Goal: Transaction & Acquisition: Purchase product/service

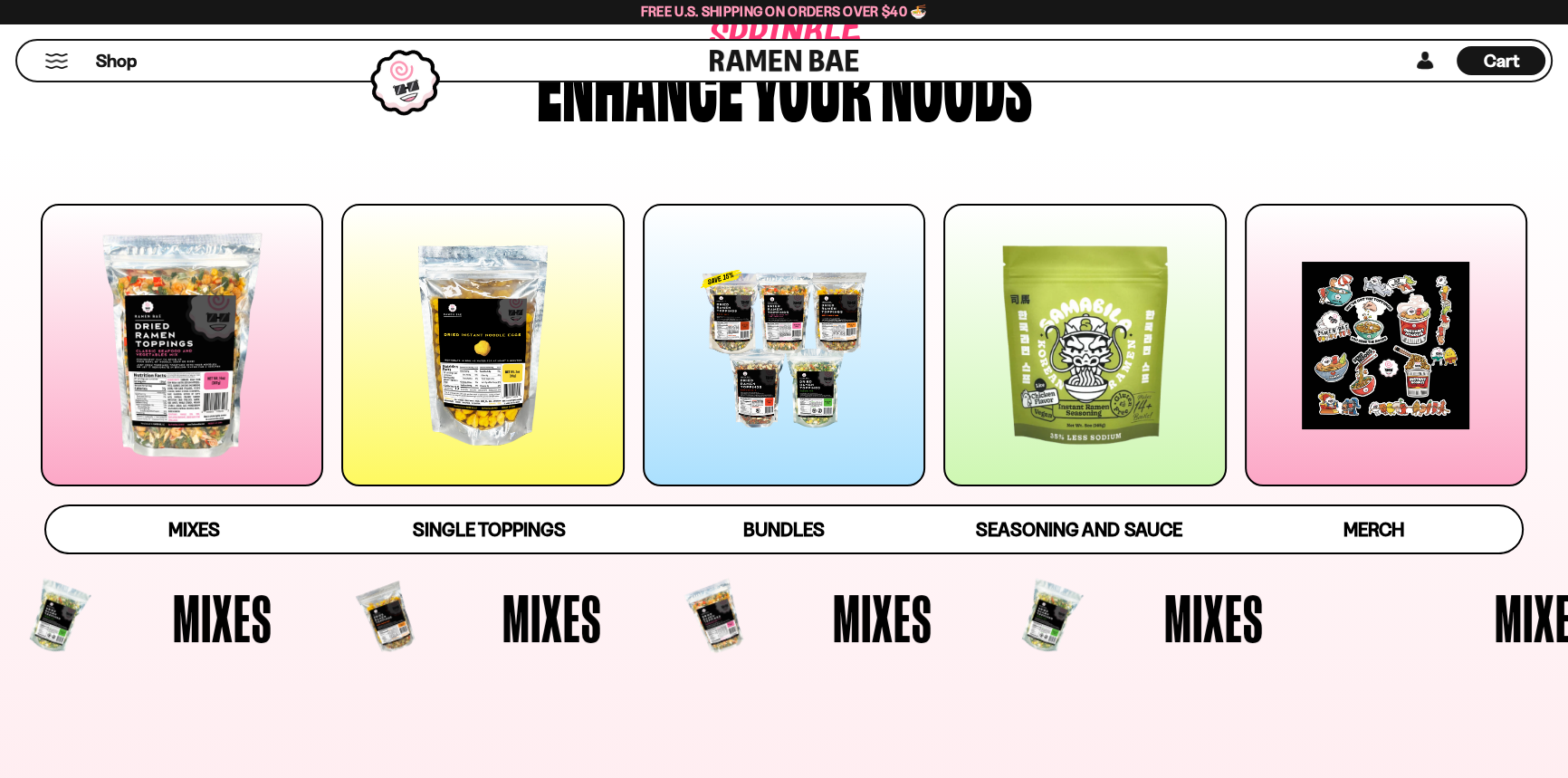
scroll to position [164, 0]
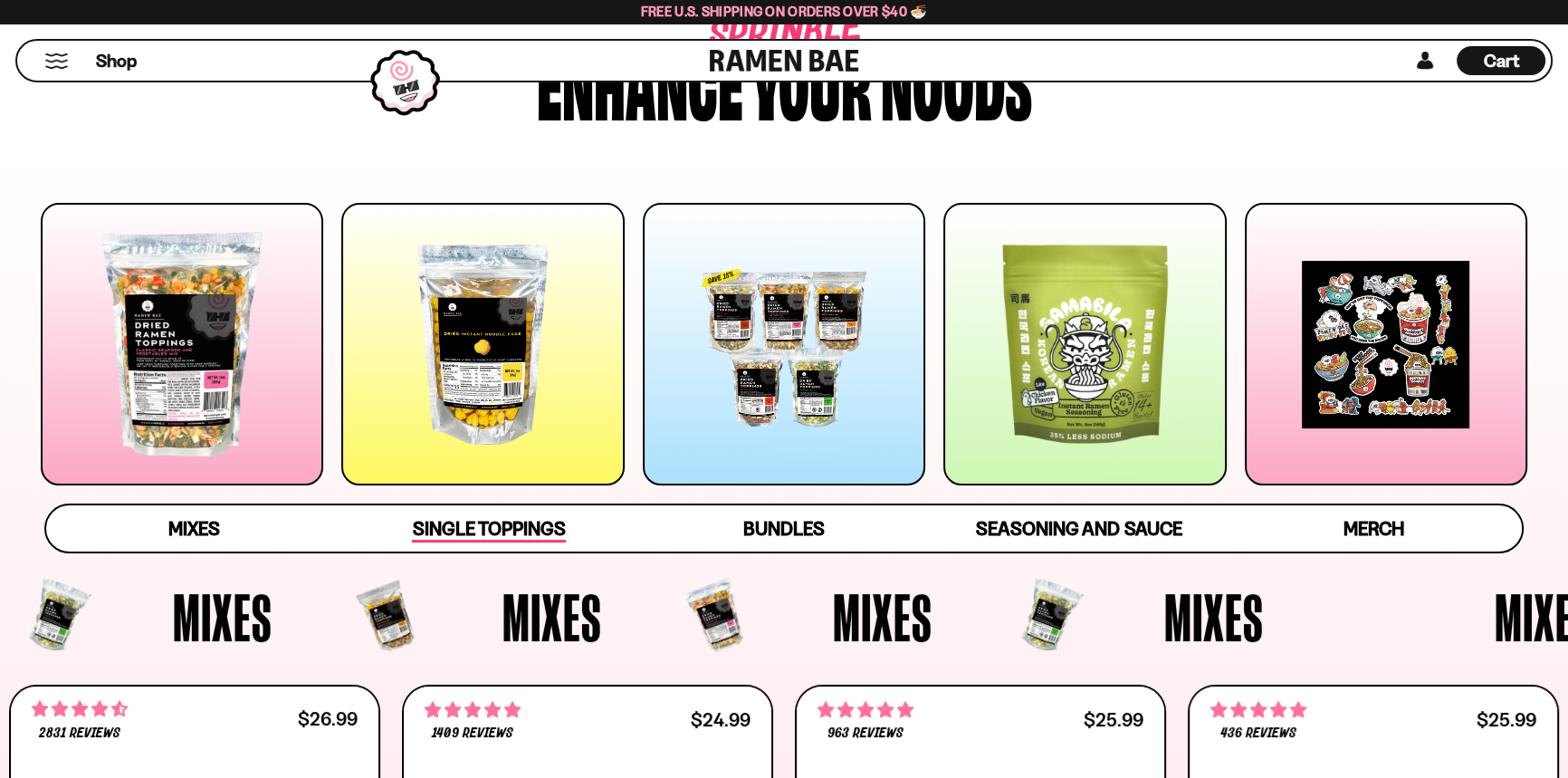
click at [507, 542] on span "Single Toppings" at bounding box center [489, 530] width 153 height 25
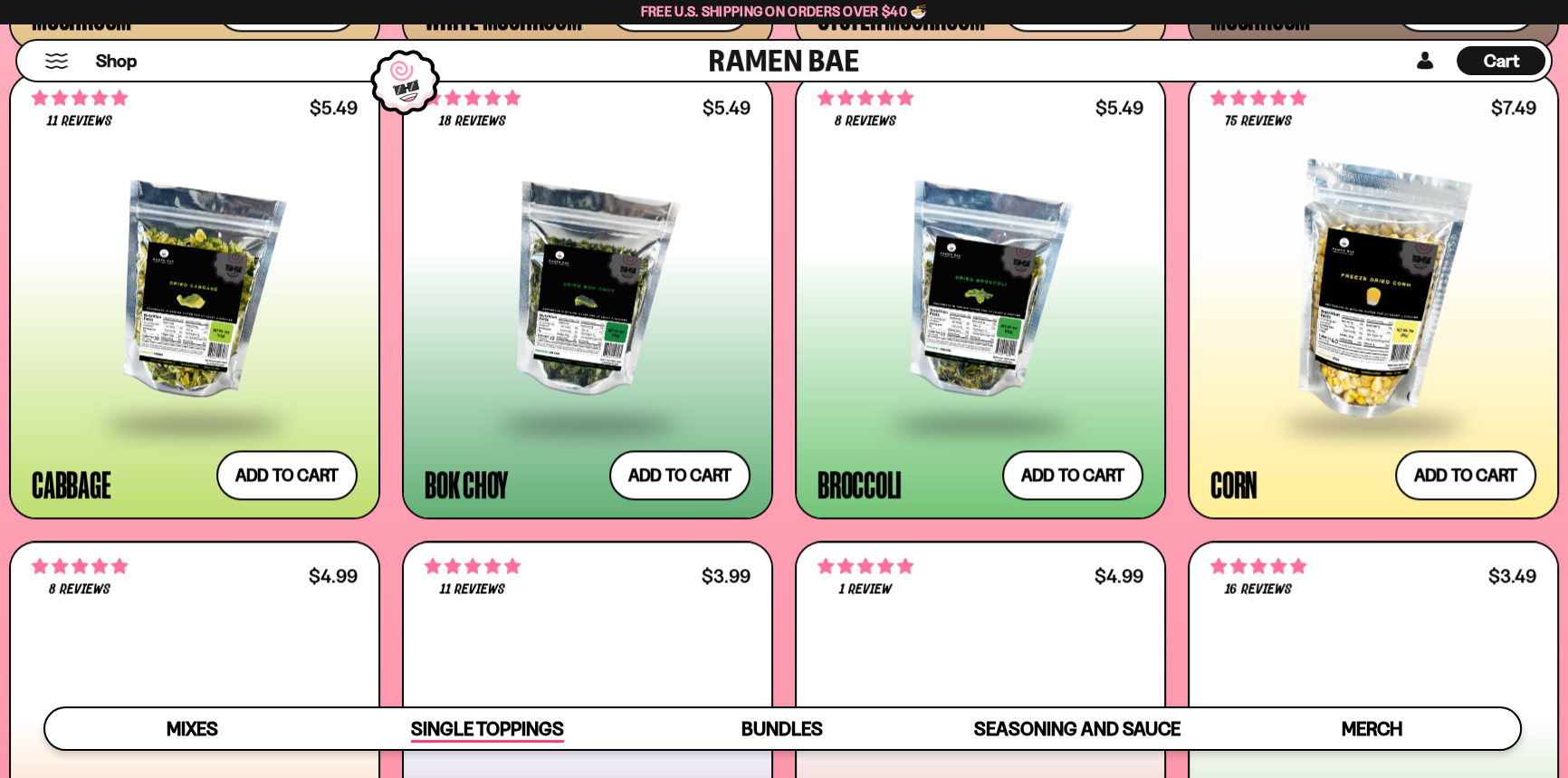
scroll to position [3260, 0]
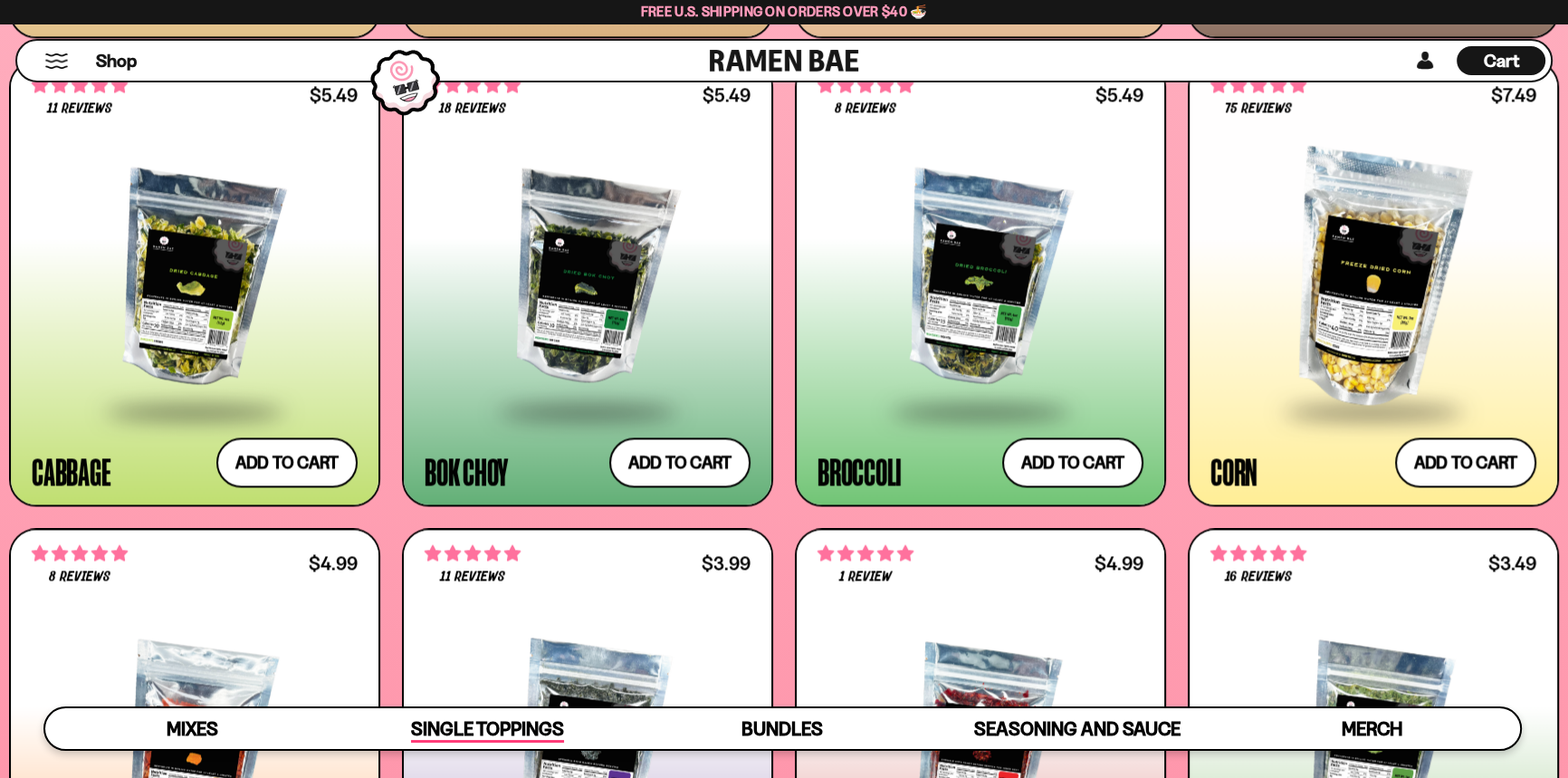
click at [507, 487] on div "Bok Choy" at bounding box center [466, 470] width 83 height 33
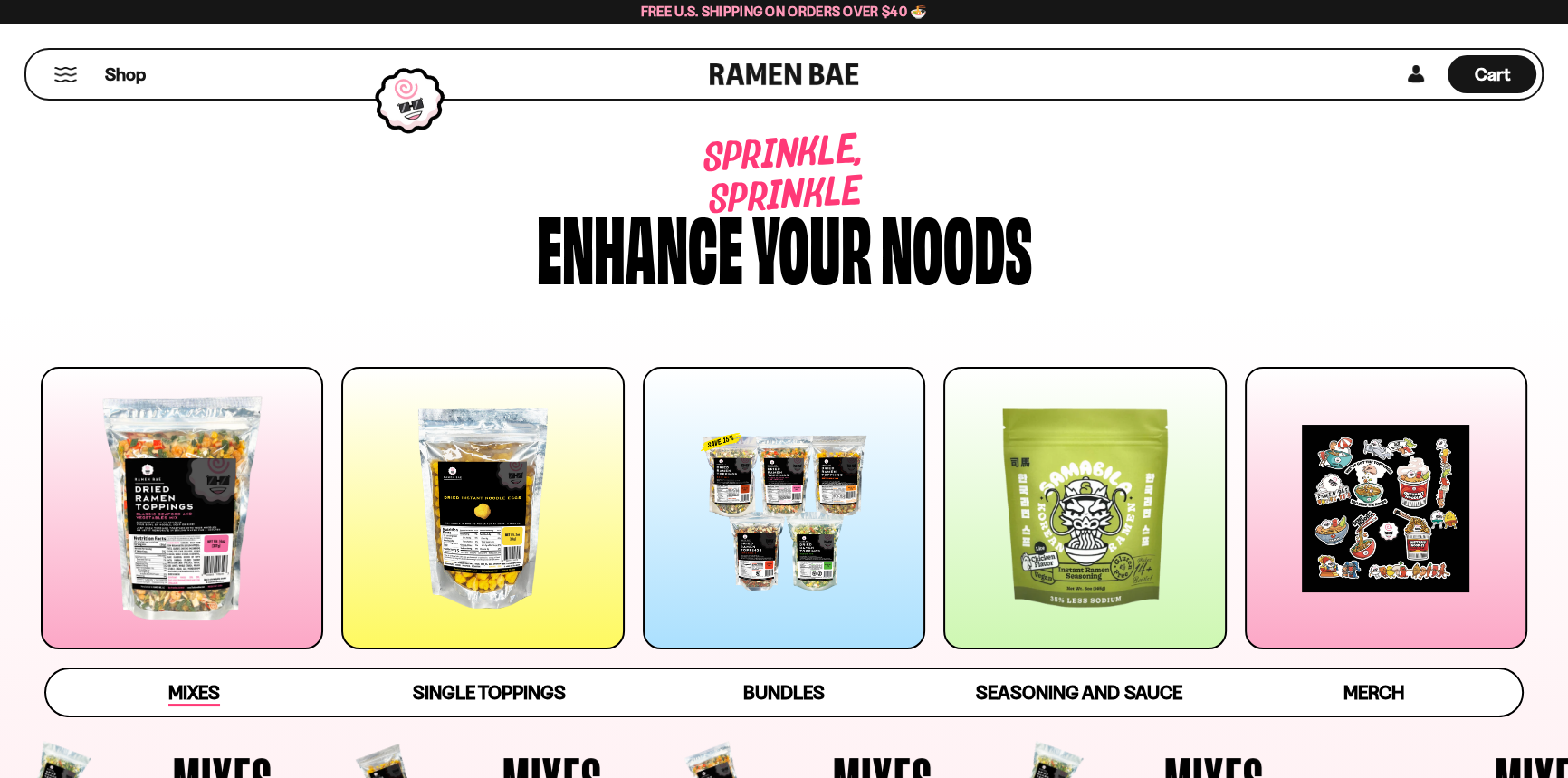
click at [206, 706] on span "Mixes" at bounding box center [194, 694] width 52 height 25
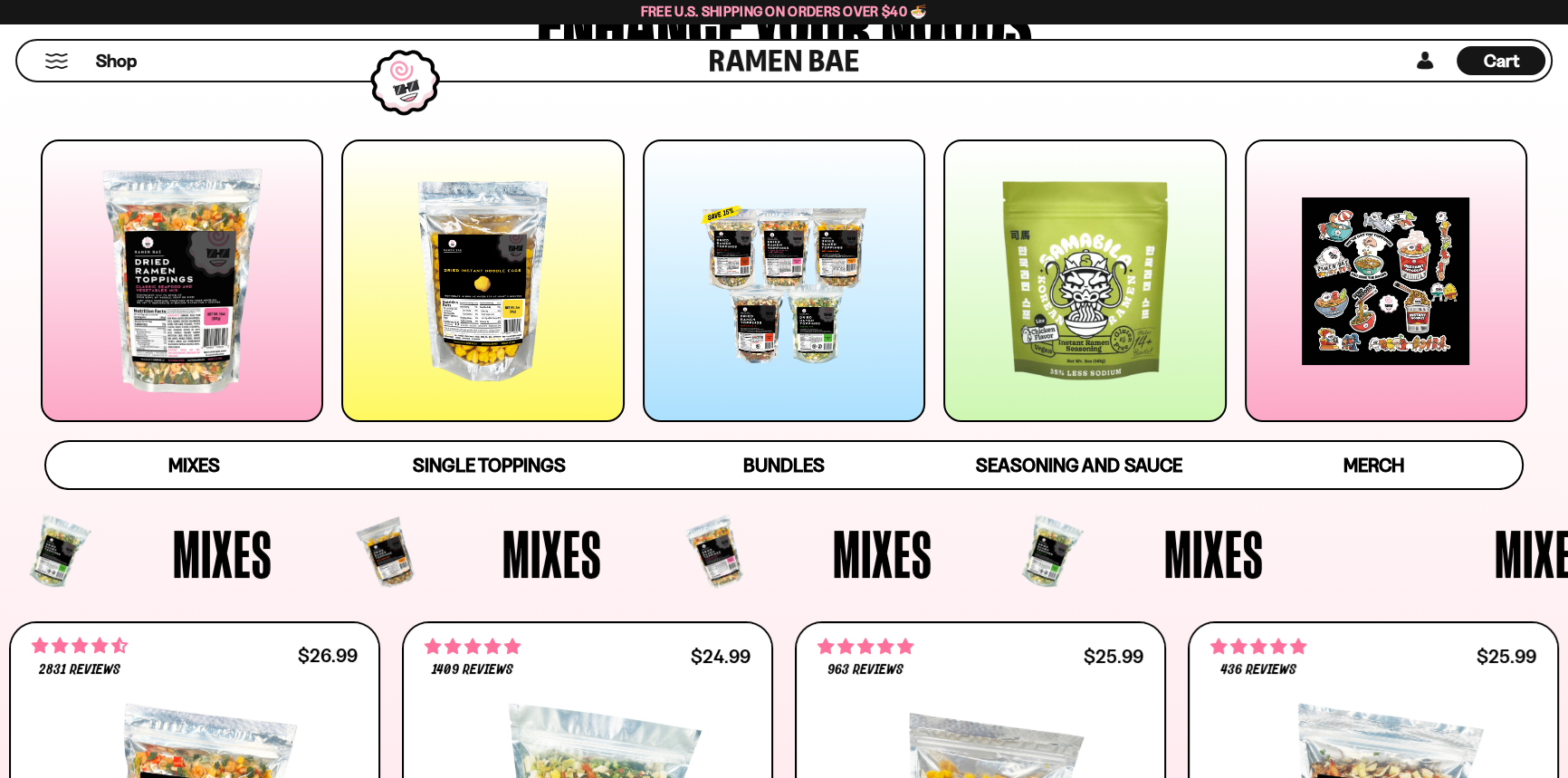
scroll to position [218, 0]
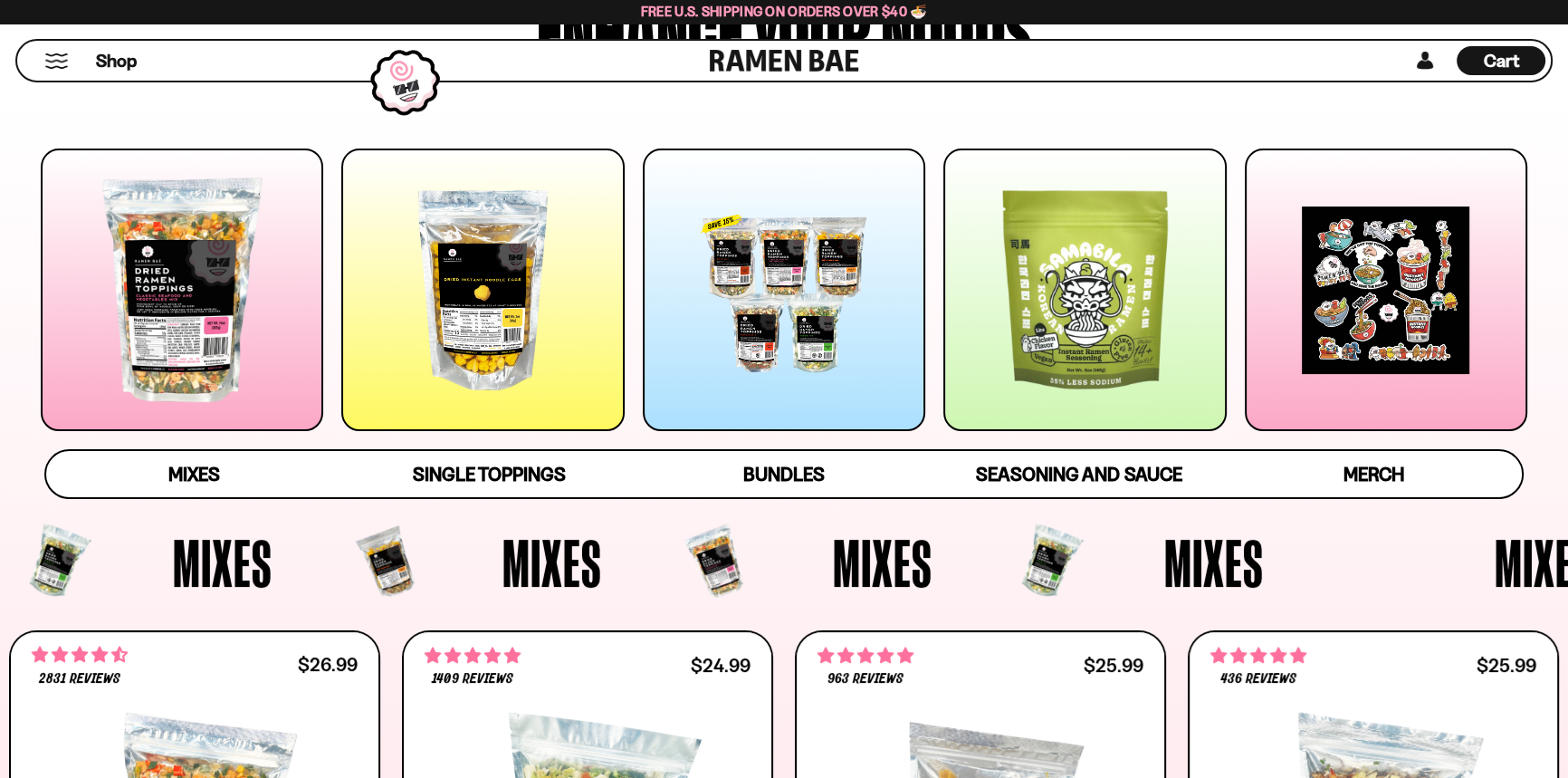
click at [1382, 389] on div at bounding box center [1385, 289] width 283 height 283
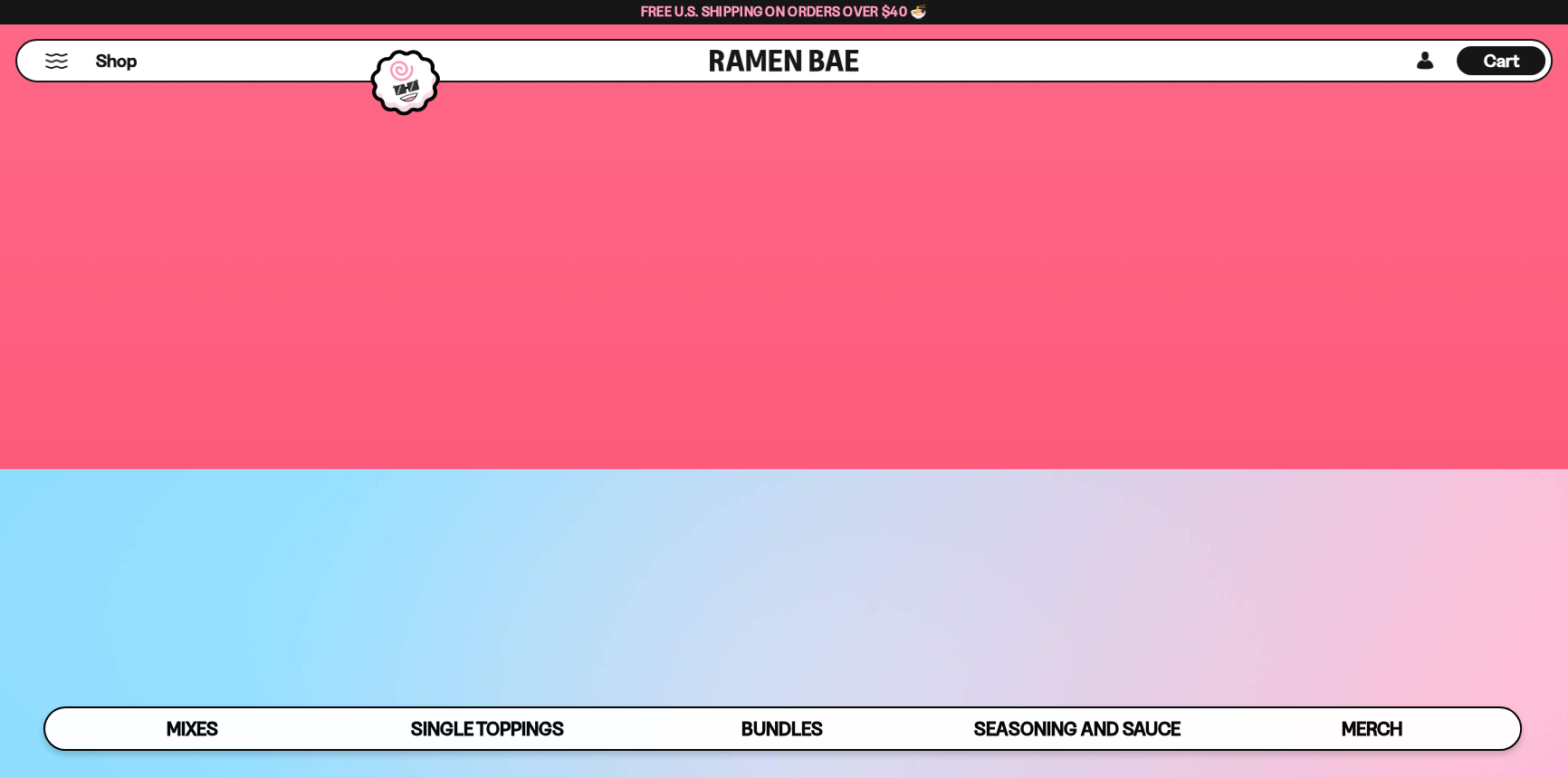
scroll to position [5770, 0]
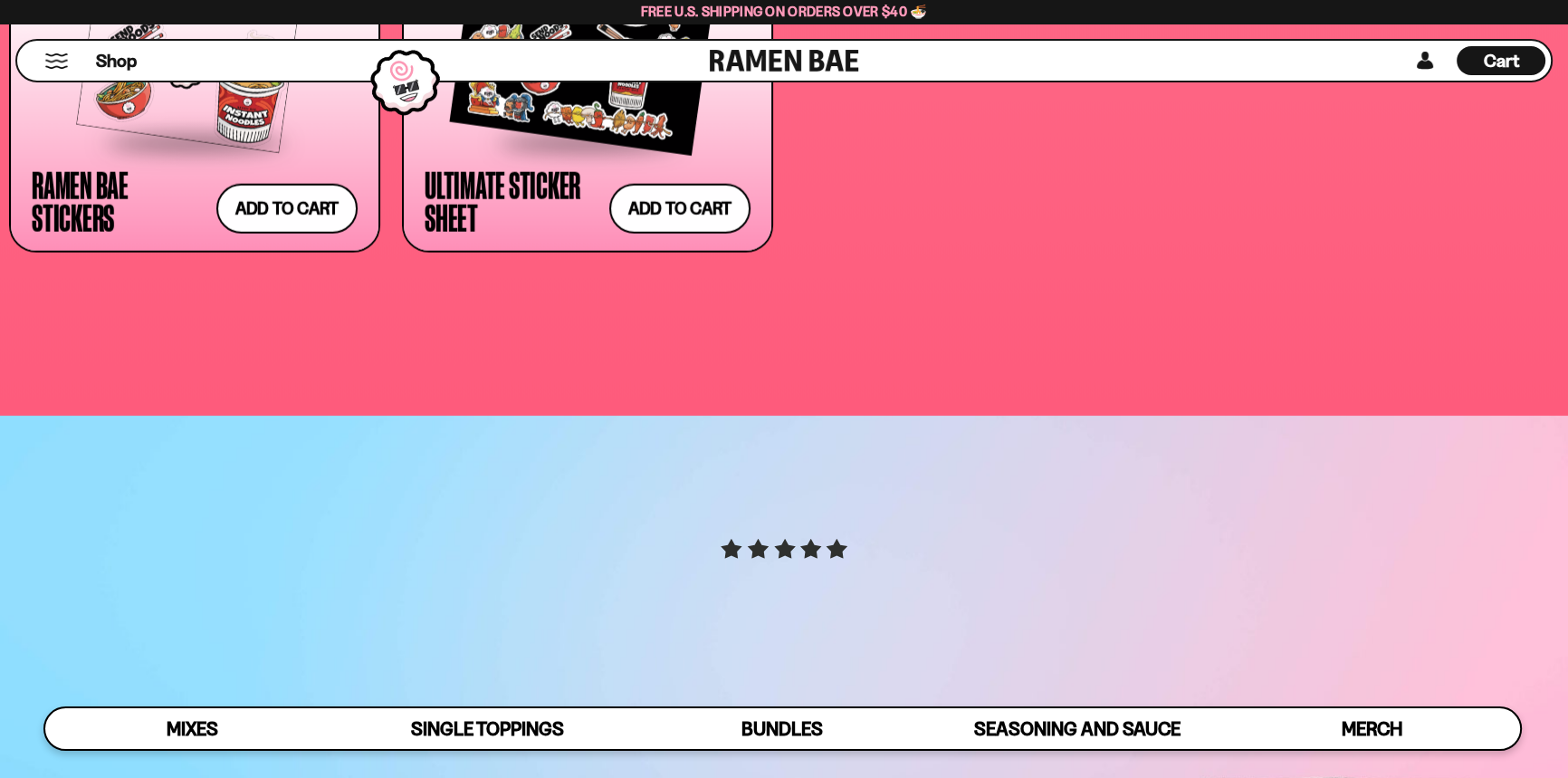
click at [640, 140] on div at bounding box center [587, 17] width 326 height 245
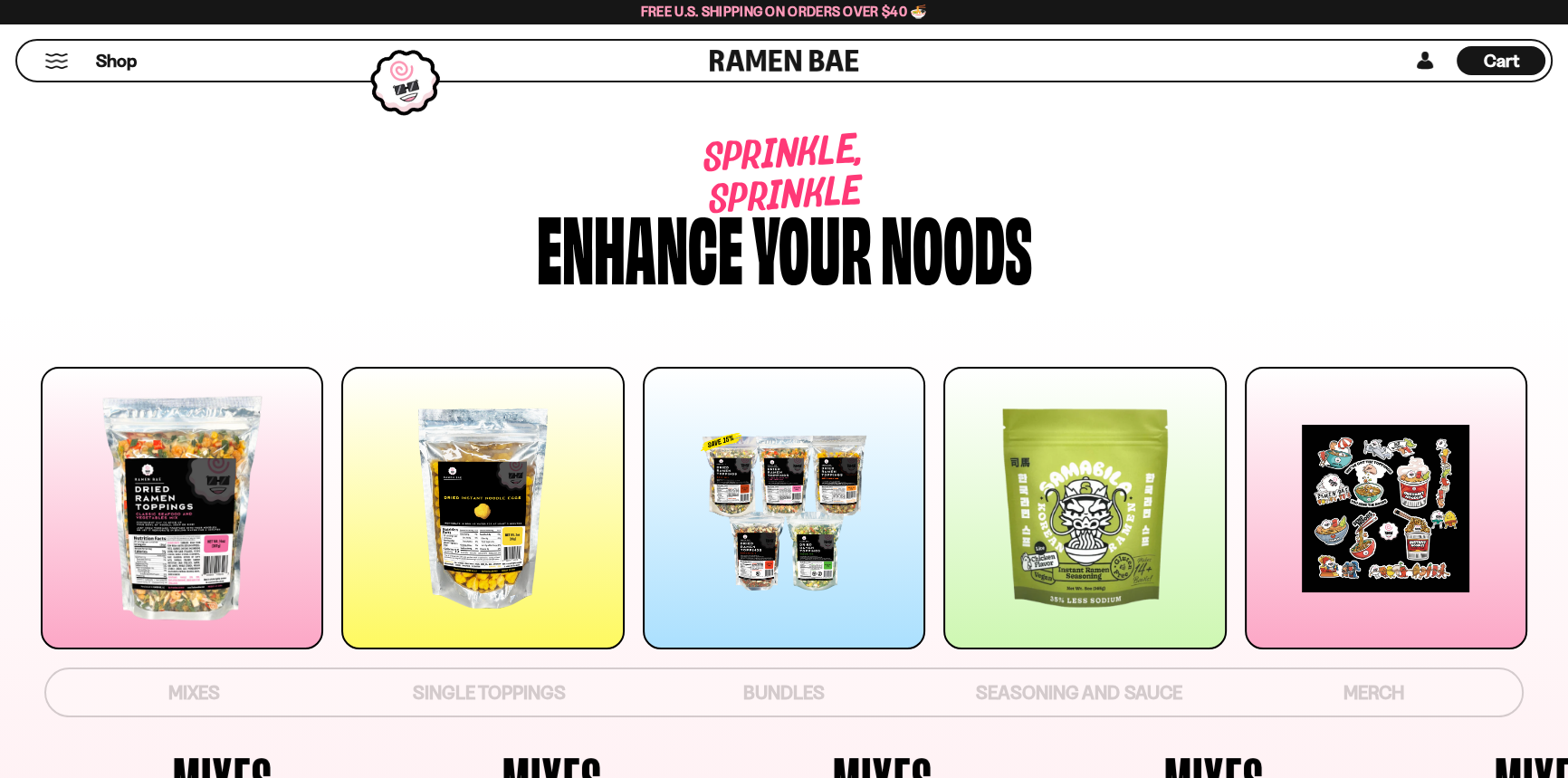
scroll to position [5770, 0]
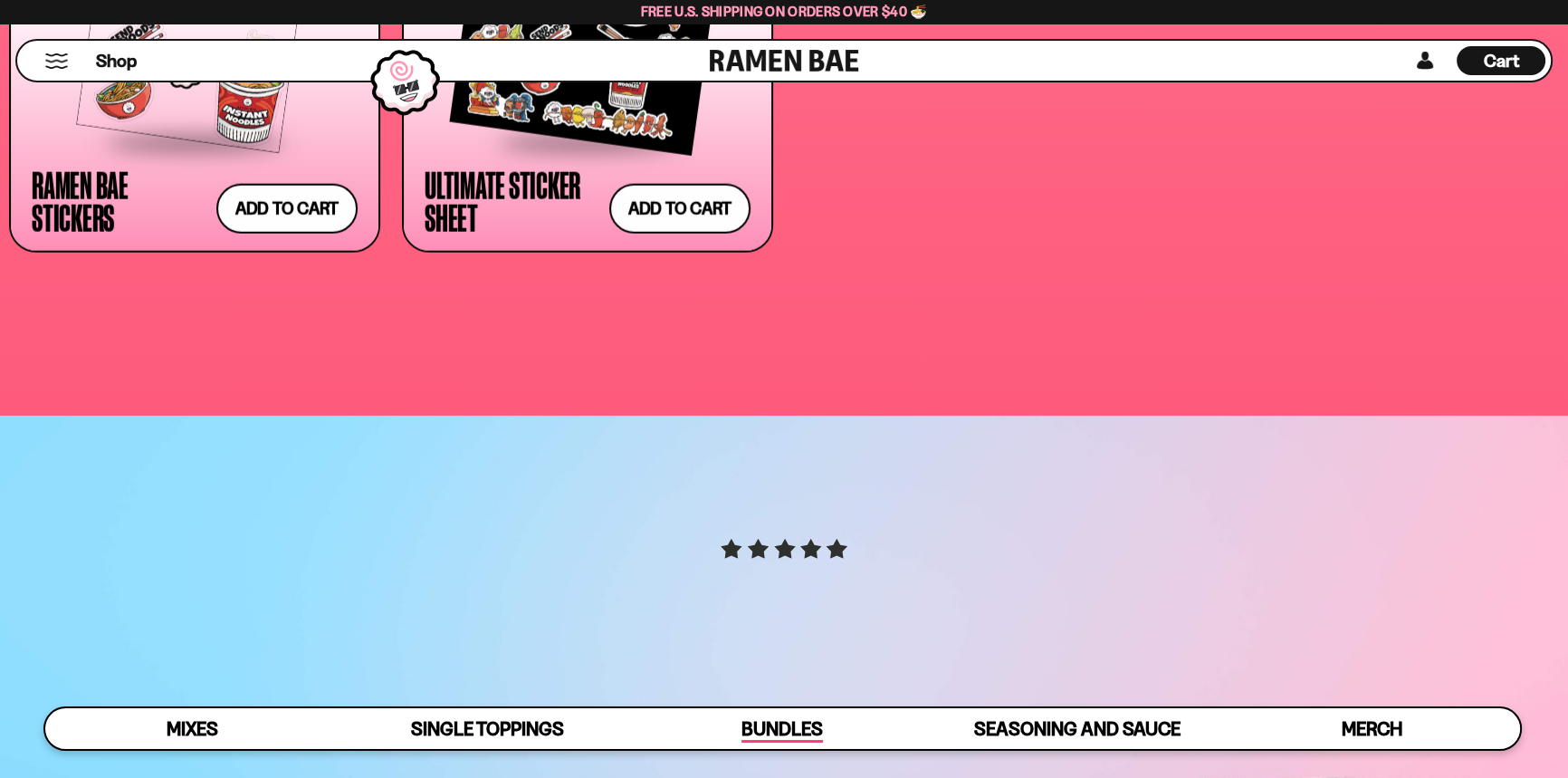
click at [761, 726] on span "Bundles" at bounding box center [782, 729] width 81 height 25
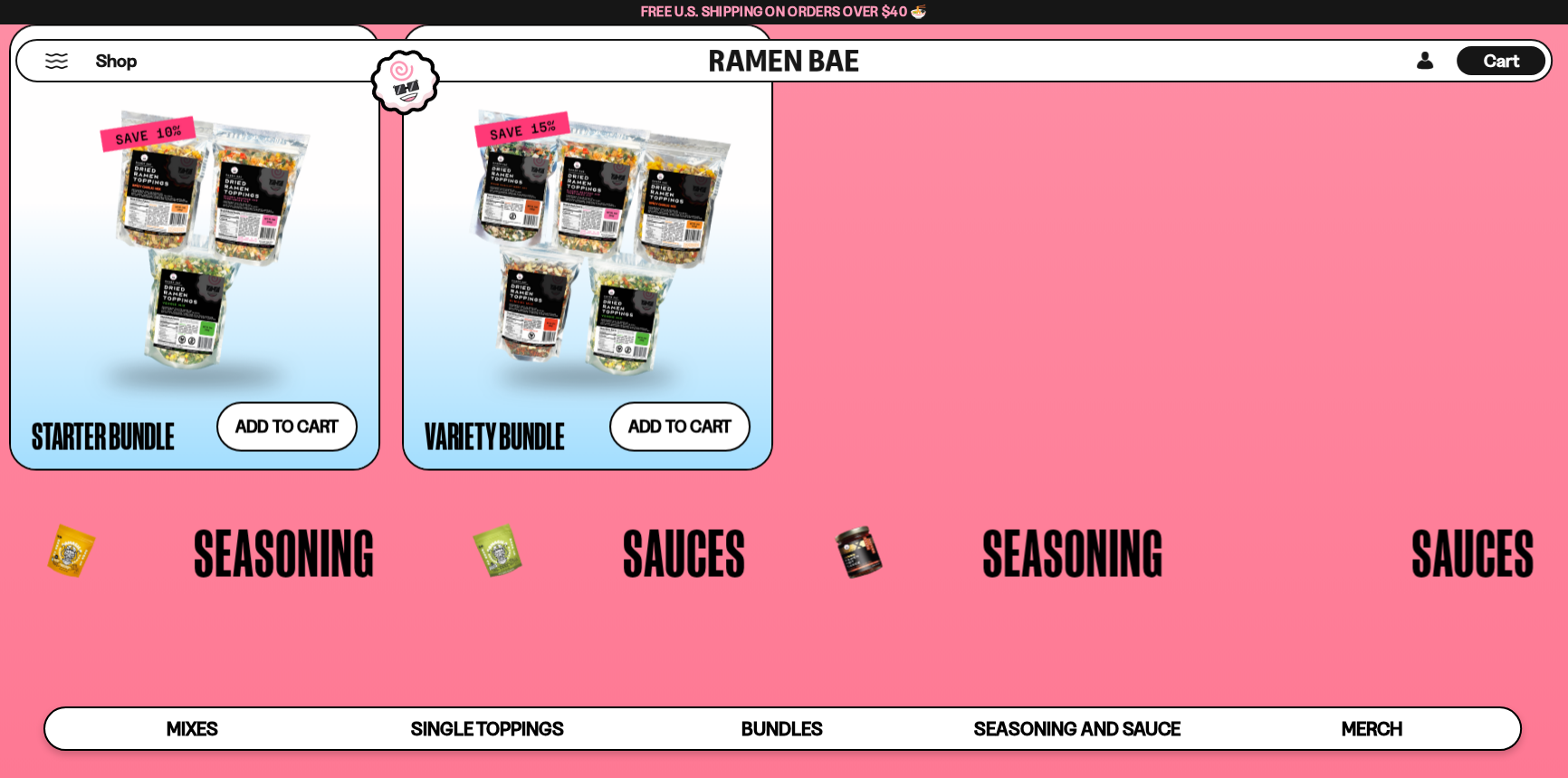
scroll to position [4351, 0]
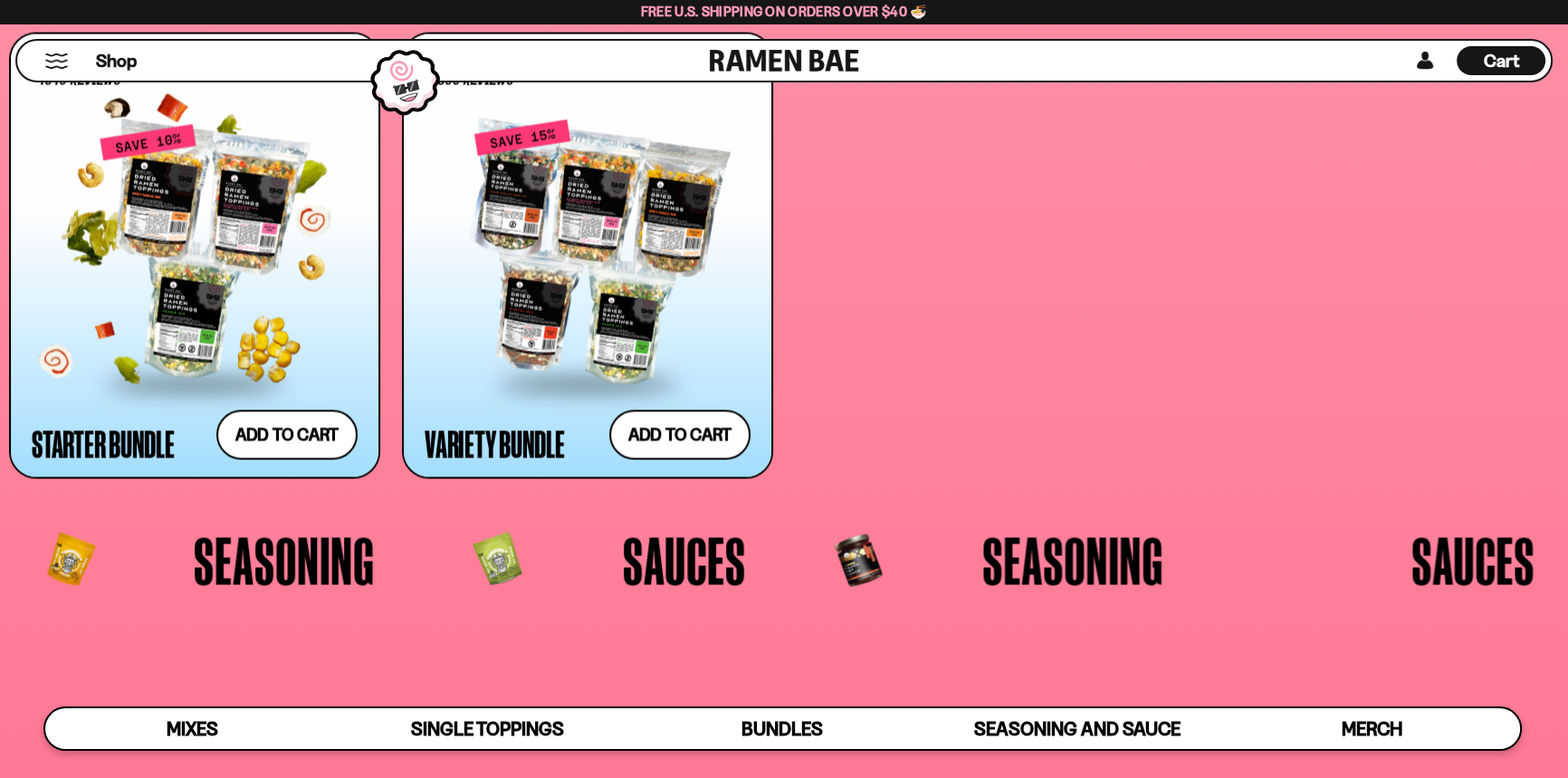
click at [217, 355] on div at bounding box center [194, 252] width 326 height 258
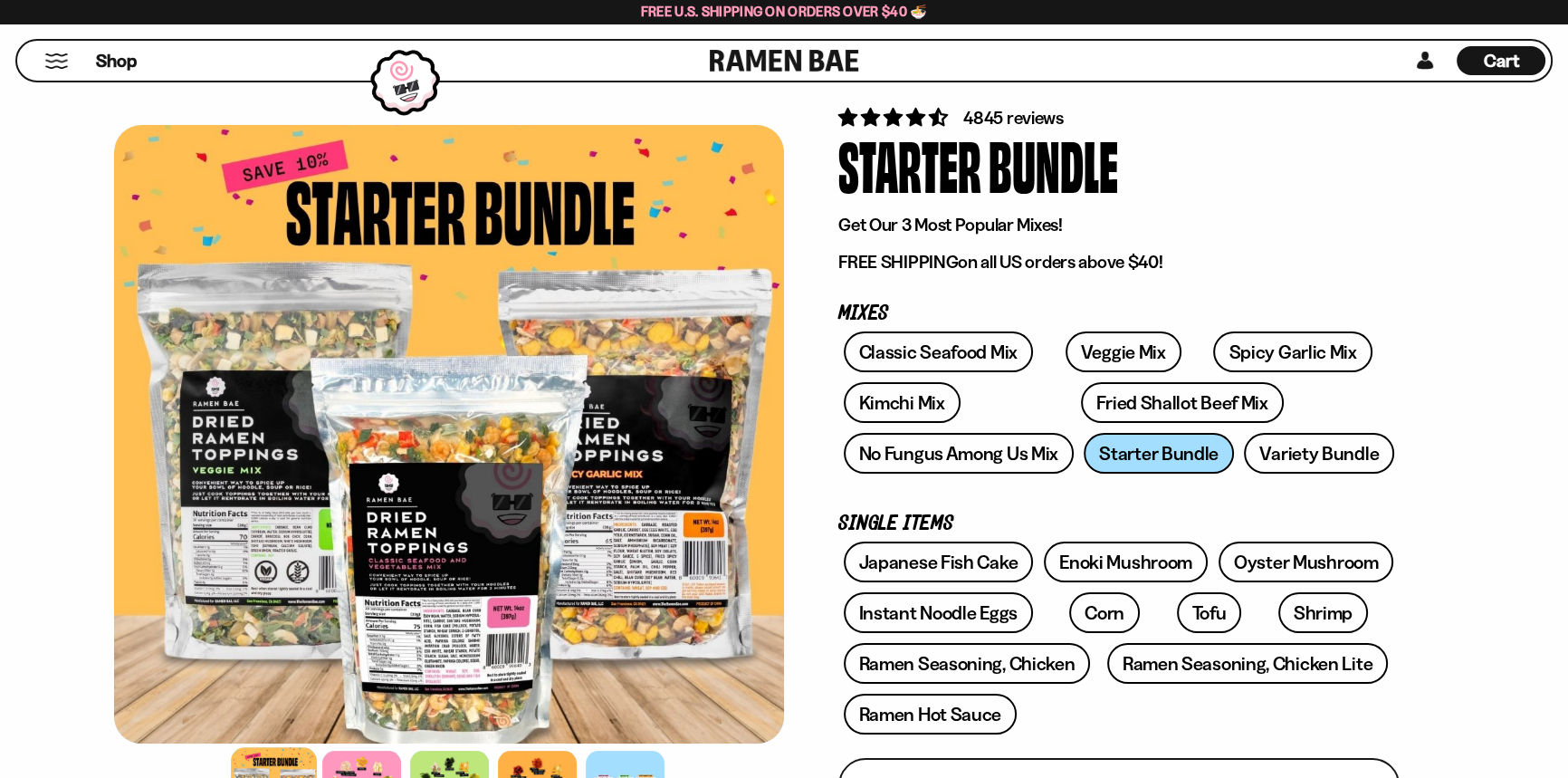
scroll to position [64, 0]
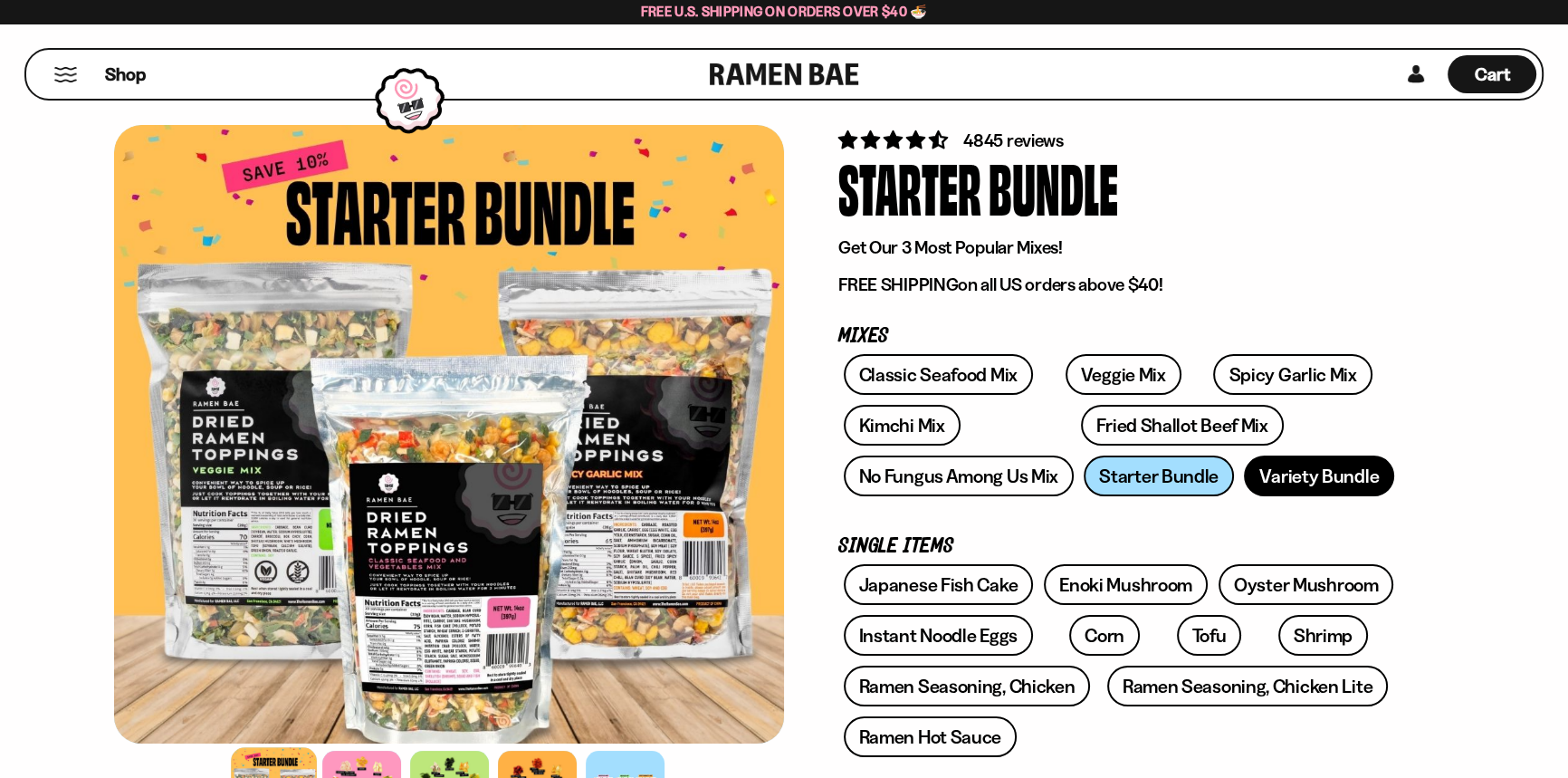
click at [1243, 496] on link "Variety Bundle" at bounding box center [1318, 475] width 150 height 41
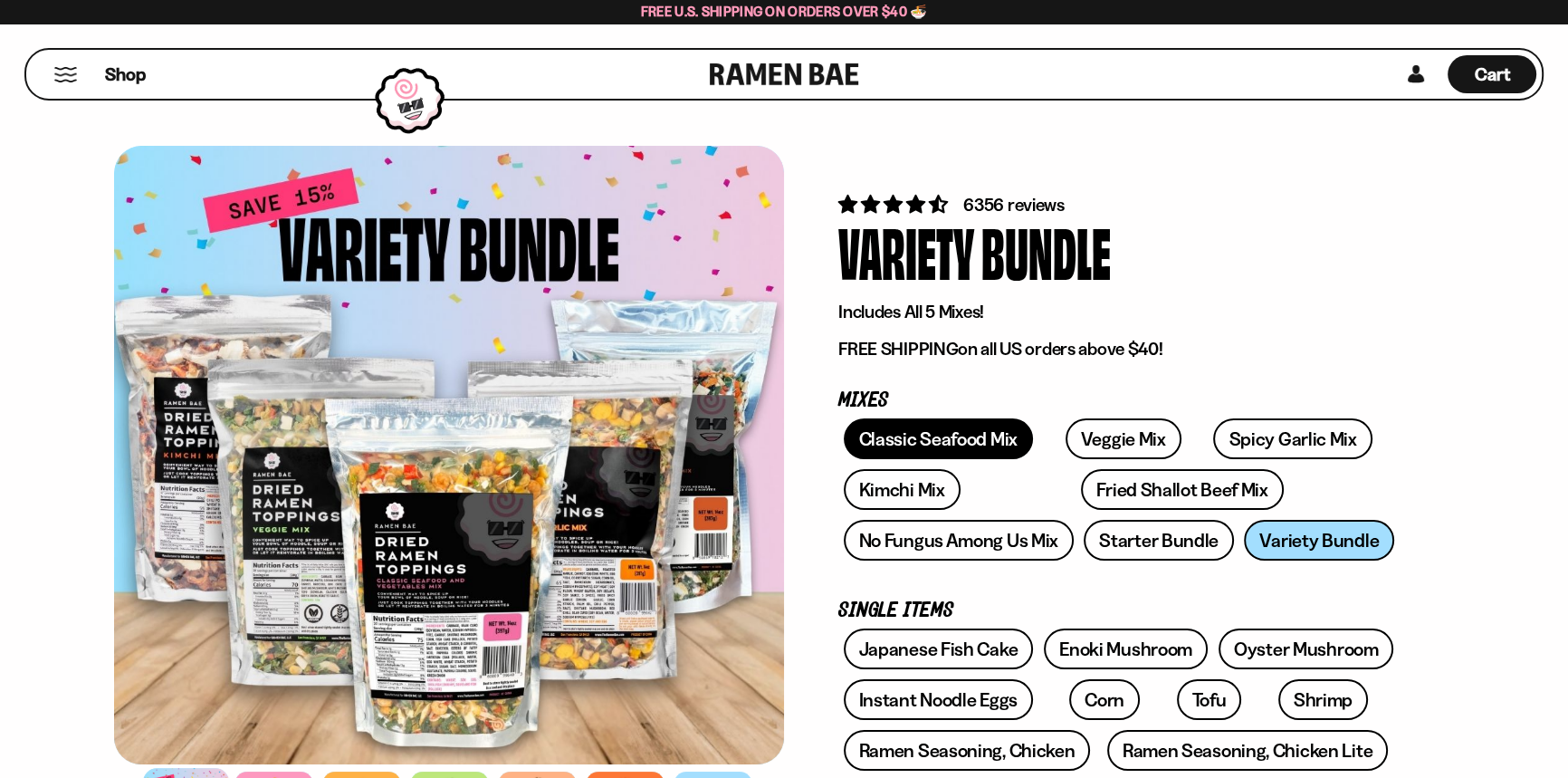
click at [1020, 459] on link "Classic Seafood Mix" at bounding box center [938, 439] width 189 height 41
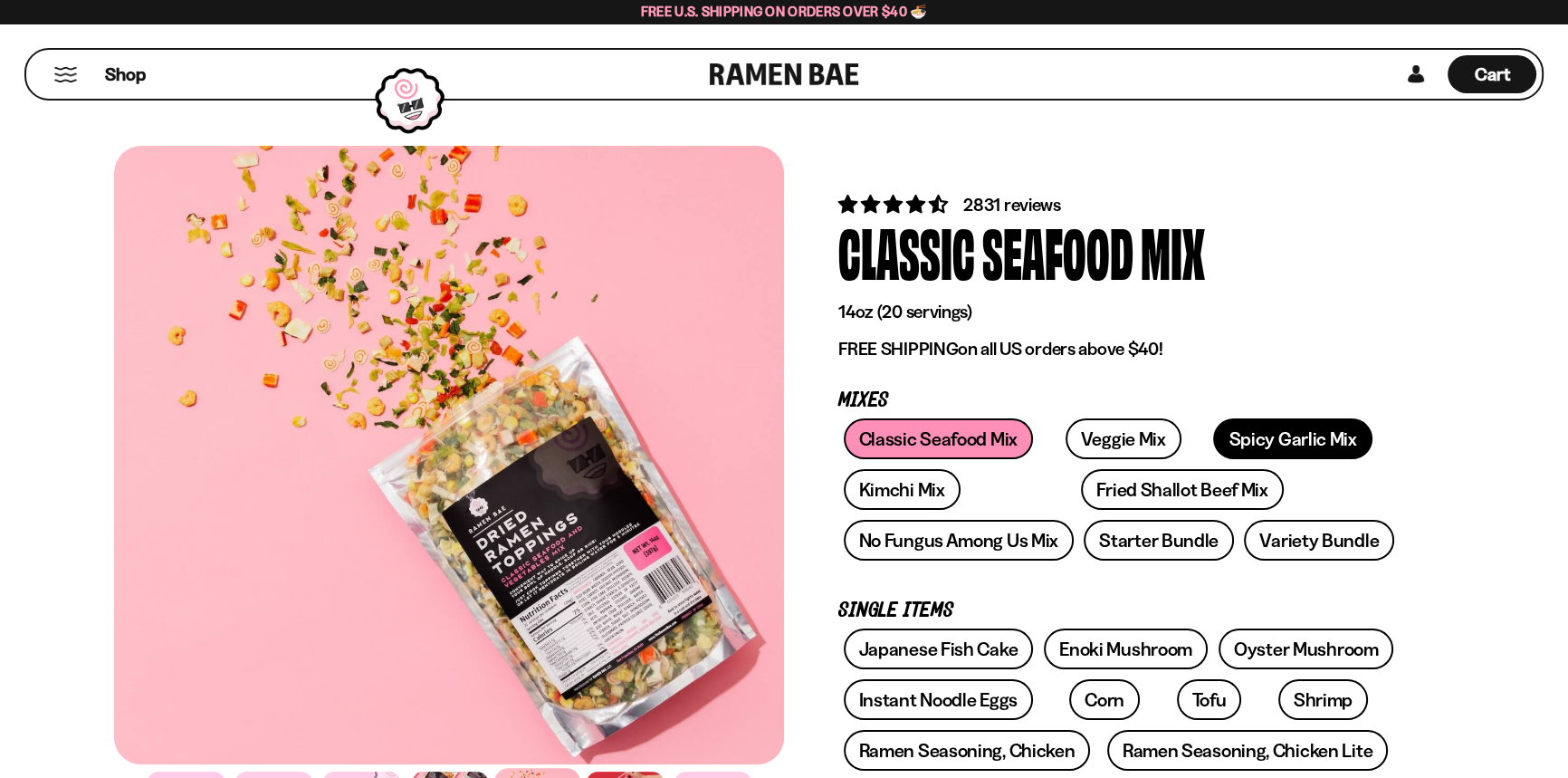
click at [1315, 459] on link "Spicy Garlic Mix" at bounding box center [1291, 439] width 158 height 41
